Goal: Information Seeking & Learning: Learn about a topic

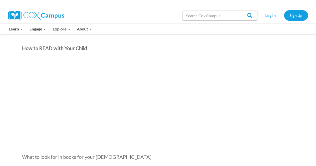
scroll to position [738, 0]
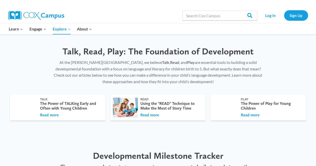
scroll to position [134, 0]
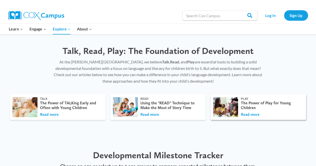
click at [254, 106] on div "The Power of Play for Young Children" at bounding box center [271, 106] width 61 height 10
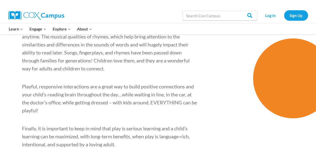
scroll to position [838, 0]
